Goal: Navigation & Orientation: Find specific page/section

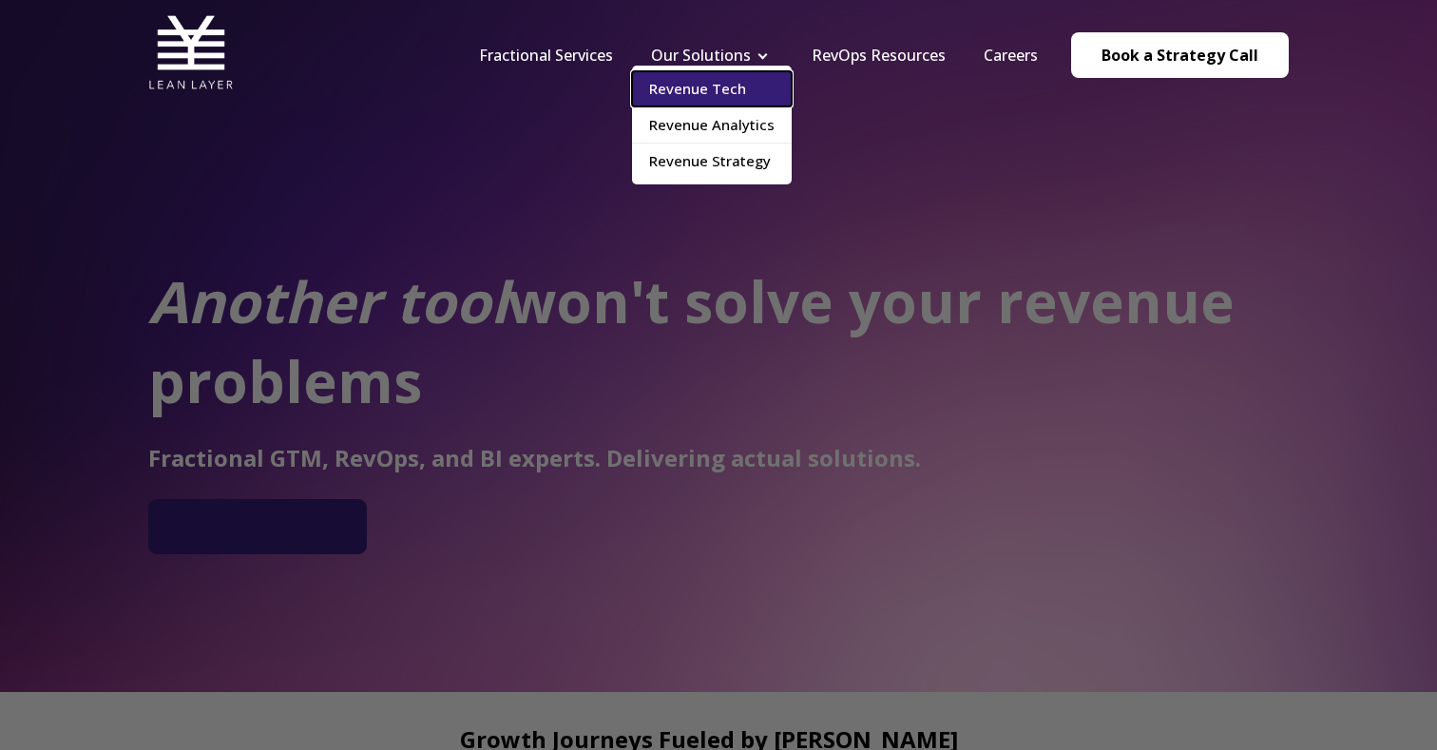
click at [710, 89] on link "Revenue Tech" at bounding box center [712, 88] width 160 height 35
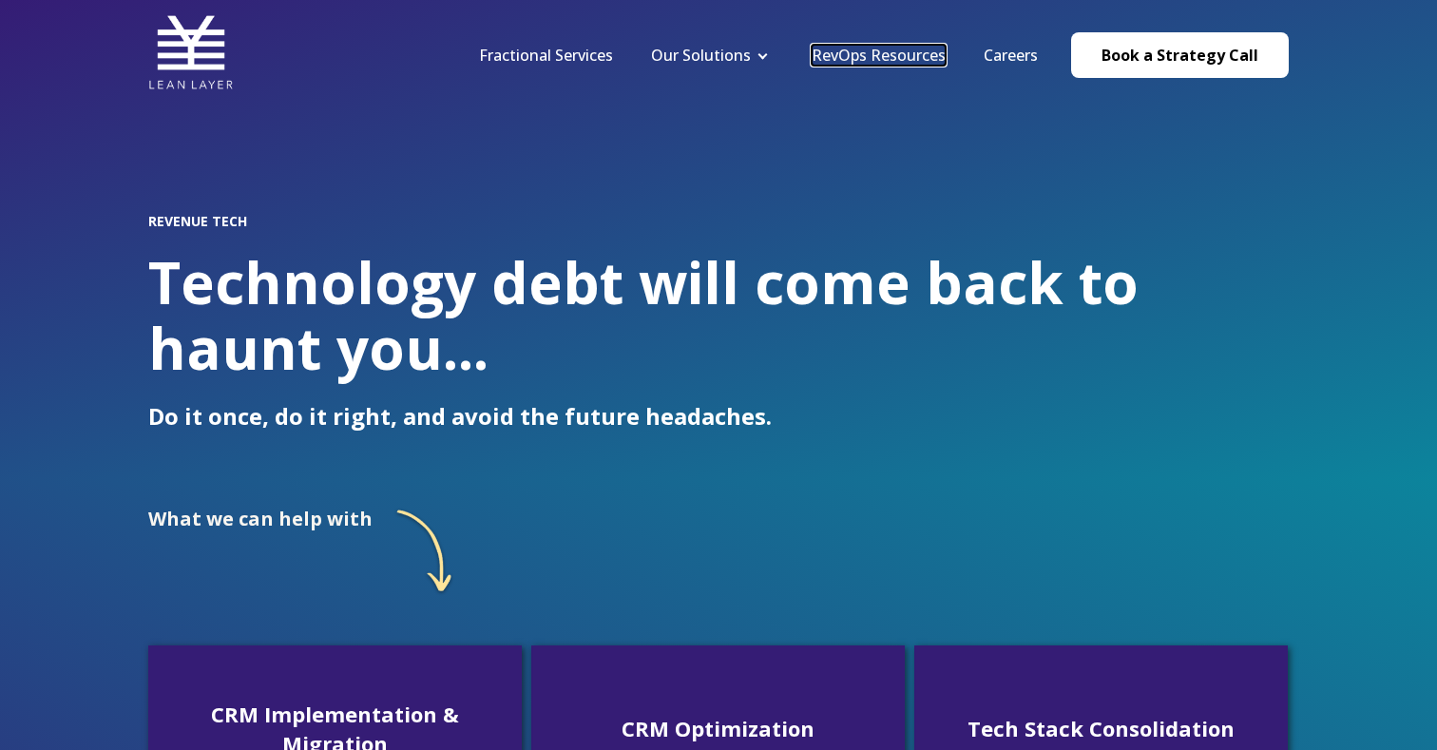
click at [910, 62] on link "RevOps Resources" at bounding box center [878, 55] width 134 height 21
